Goal: Find specific page/section: Find specific page/section

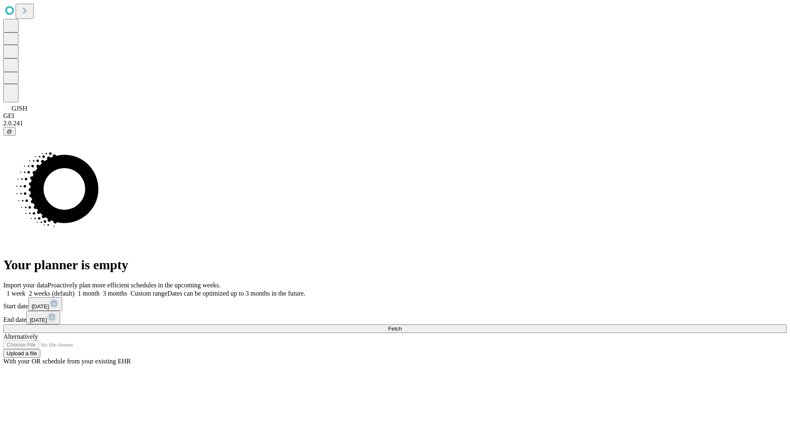
click at [401, 326] on span "Fetch" at bounding box center [395, 329] width 14 height 6
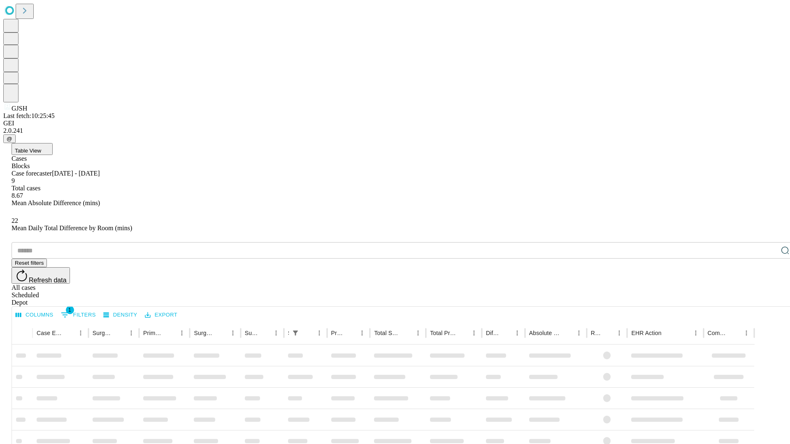
click at [768, 299] on div "Depot" at bounding box center [403, 302] width 783 height 7
